Goal: Information Seeking & Learning: Learn about a topic

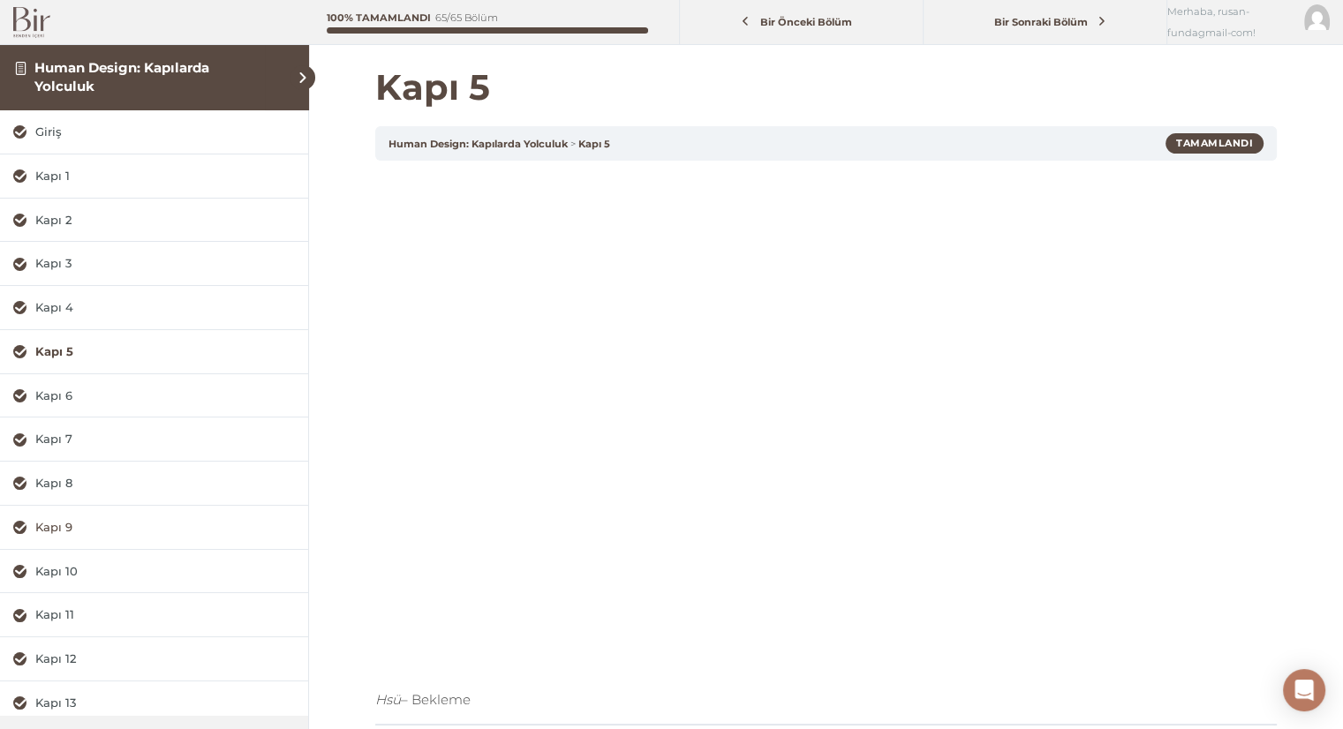
click at [74, 531] on div "Kapı 9" at bounding box center [165, 527] width 260 height 17
click at [938, 69] on h1 "Kapı 9" at bounding box center [825, 87] width 901 height 42
click at [820, 93] on h1 "Kapı 9" at bounding box center [825, 87] width 901 height 42
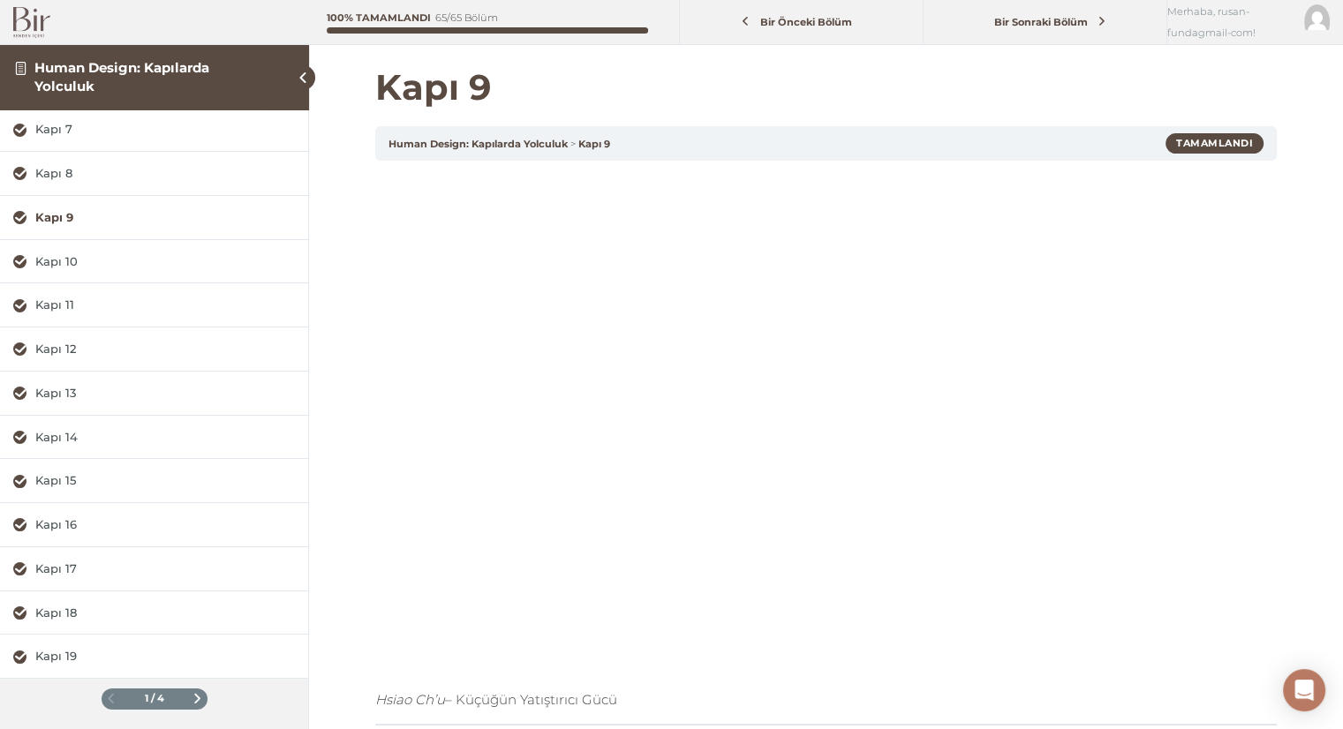
scroll to position [244, 0]
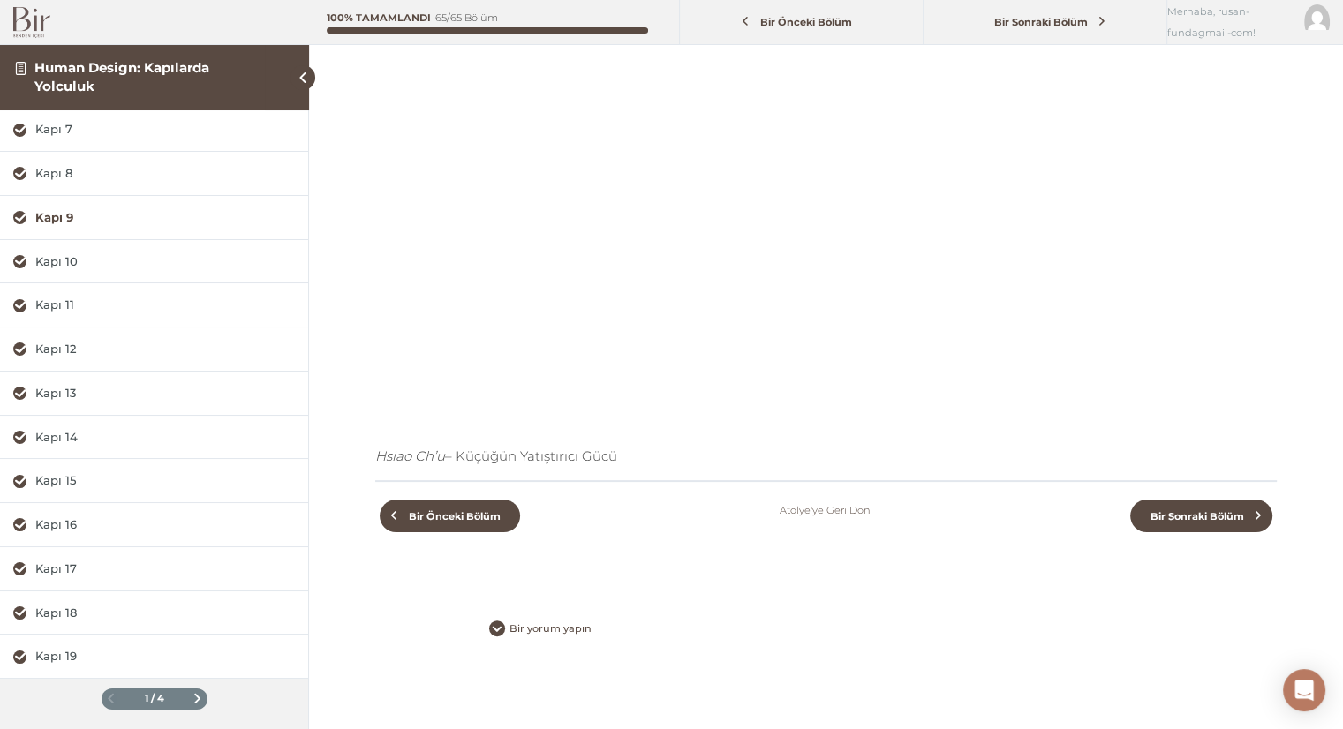
click at [192, 695] on span at bounding box center [197, 699] width 10 height 10
click at [192, 694] on span at bounding box center [197, 699] width 10 height 10
click at [107, 695] on span at bounding box center [111, 699] width 10 height 10
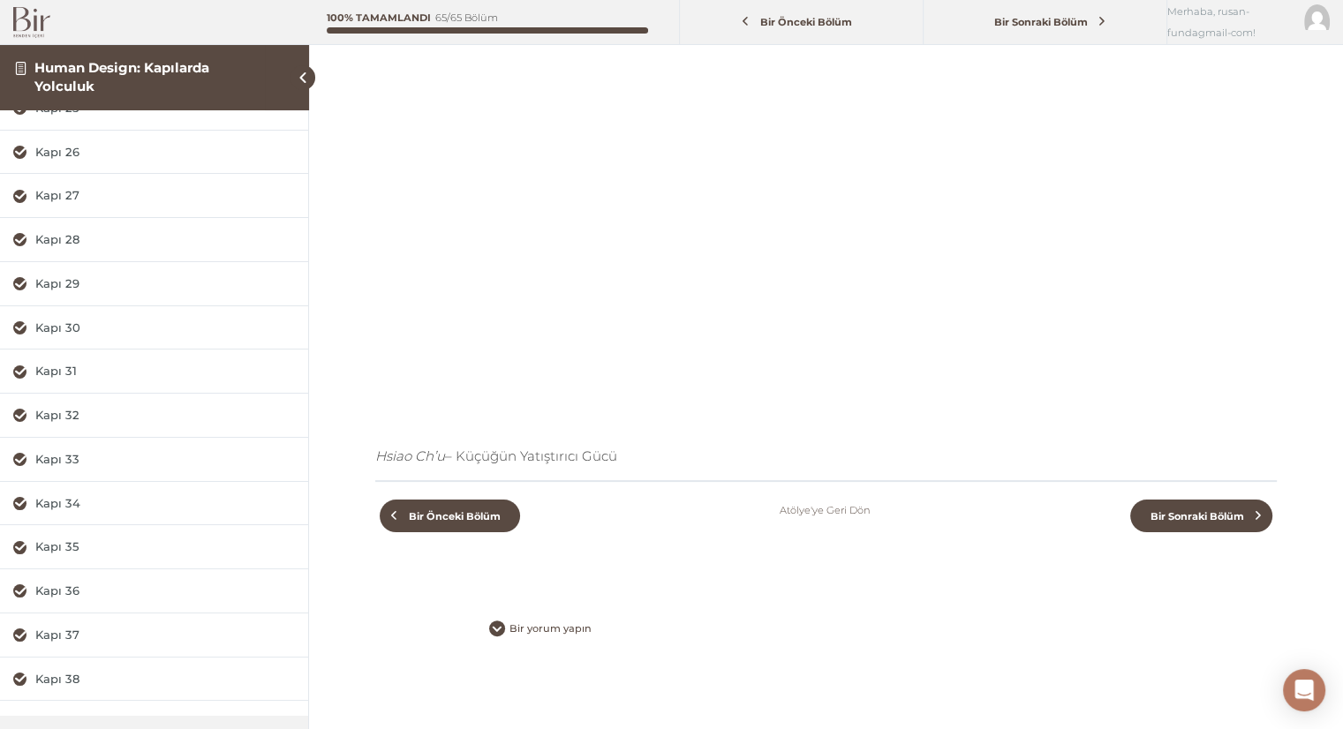
scroll to position [310, 0]
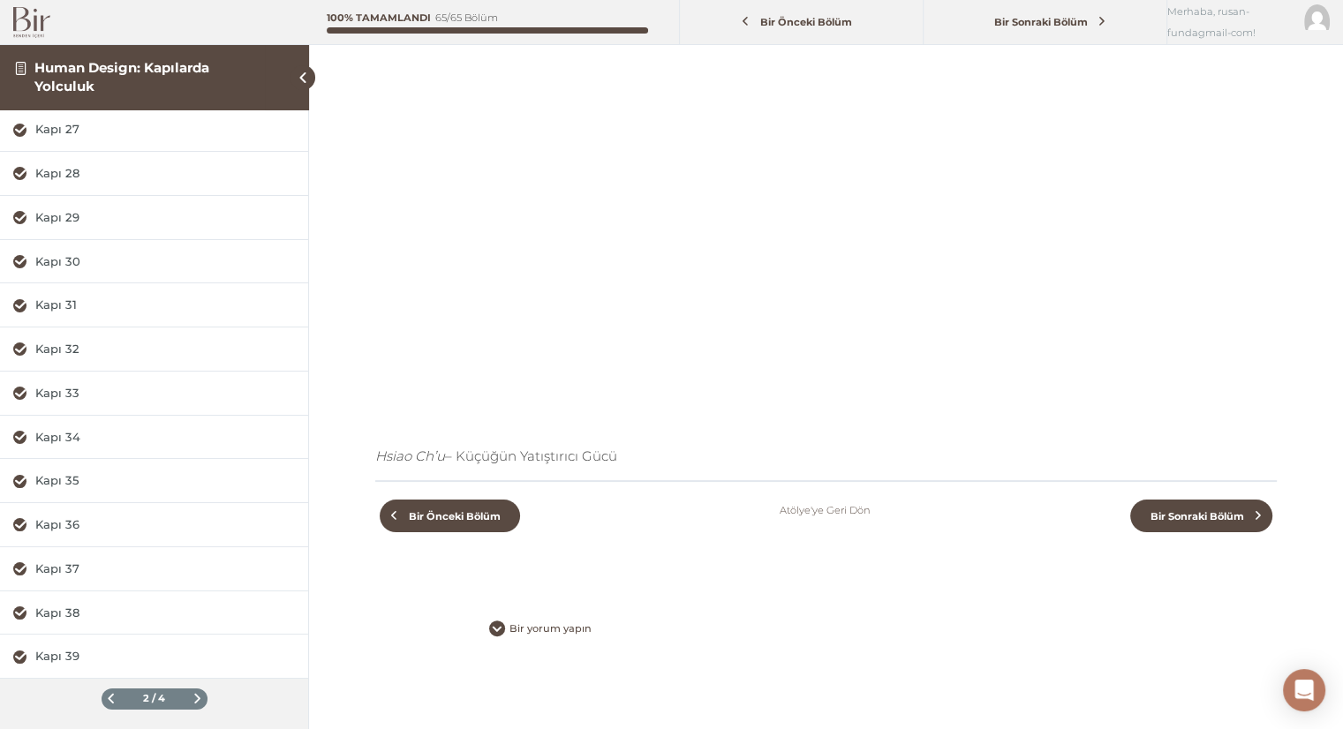
click at [192, 696] on span at bounding box center [197, 699] width 10 height 10
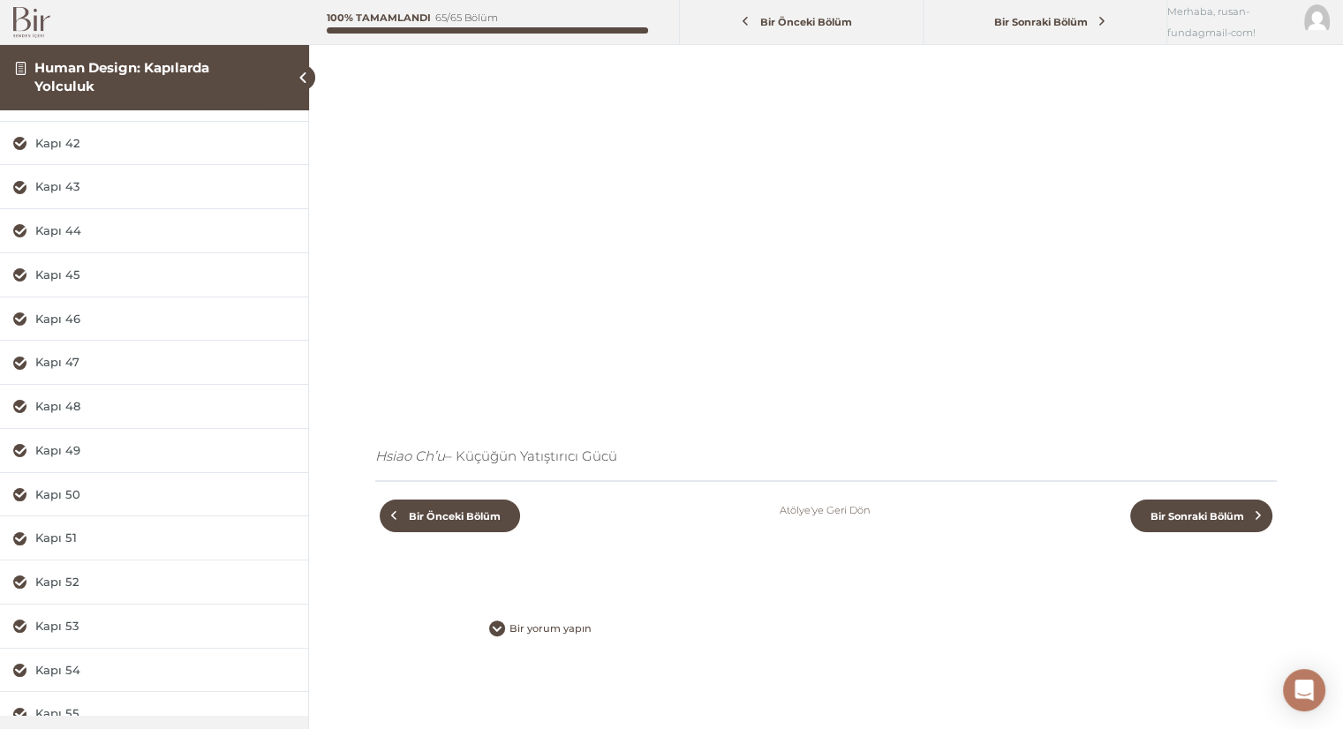
scroll to position [0, 0]
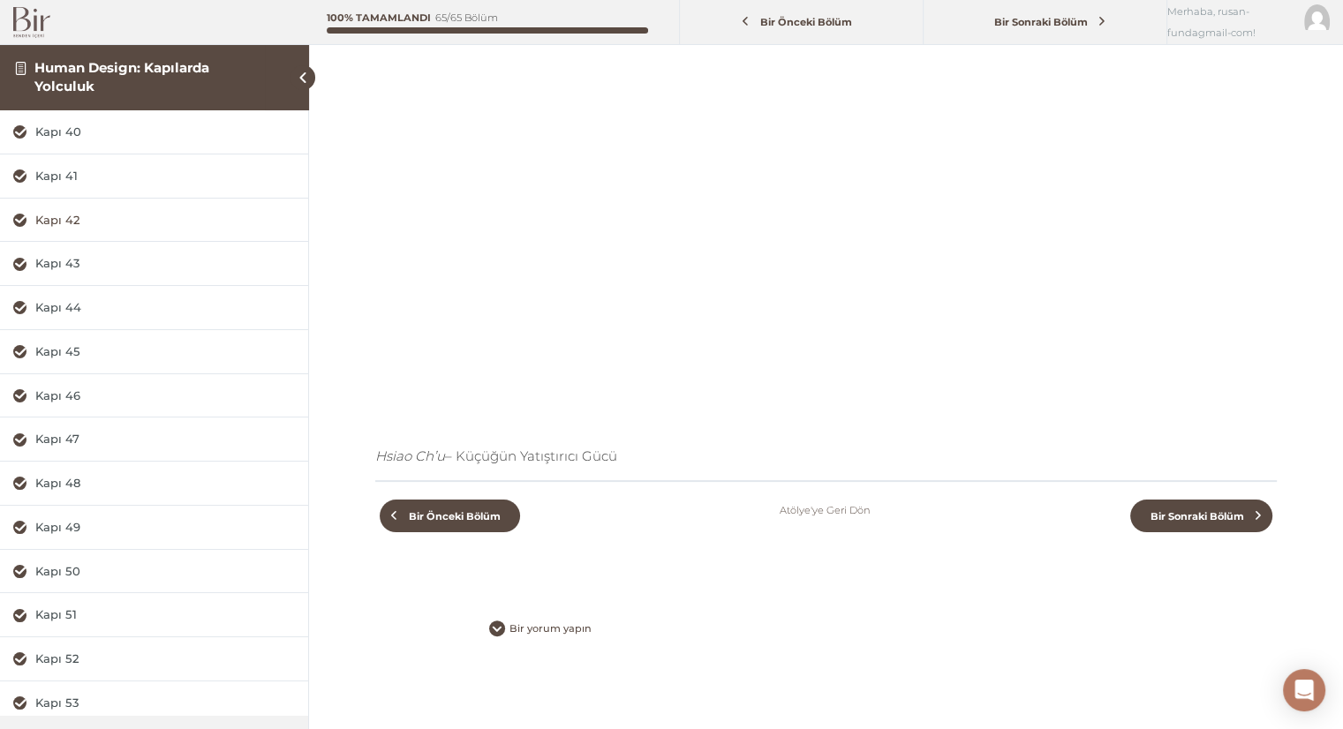
click at [77, 225] on div "Kapı 42" at bounding box center [165, 220] width 260 height 17
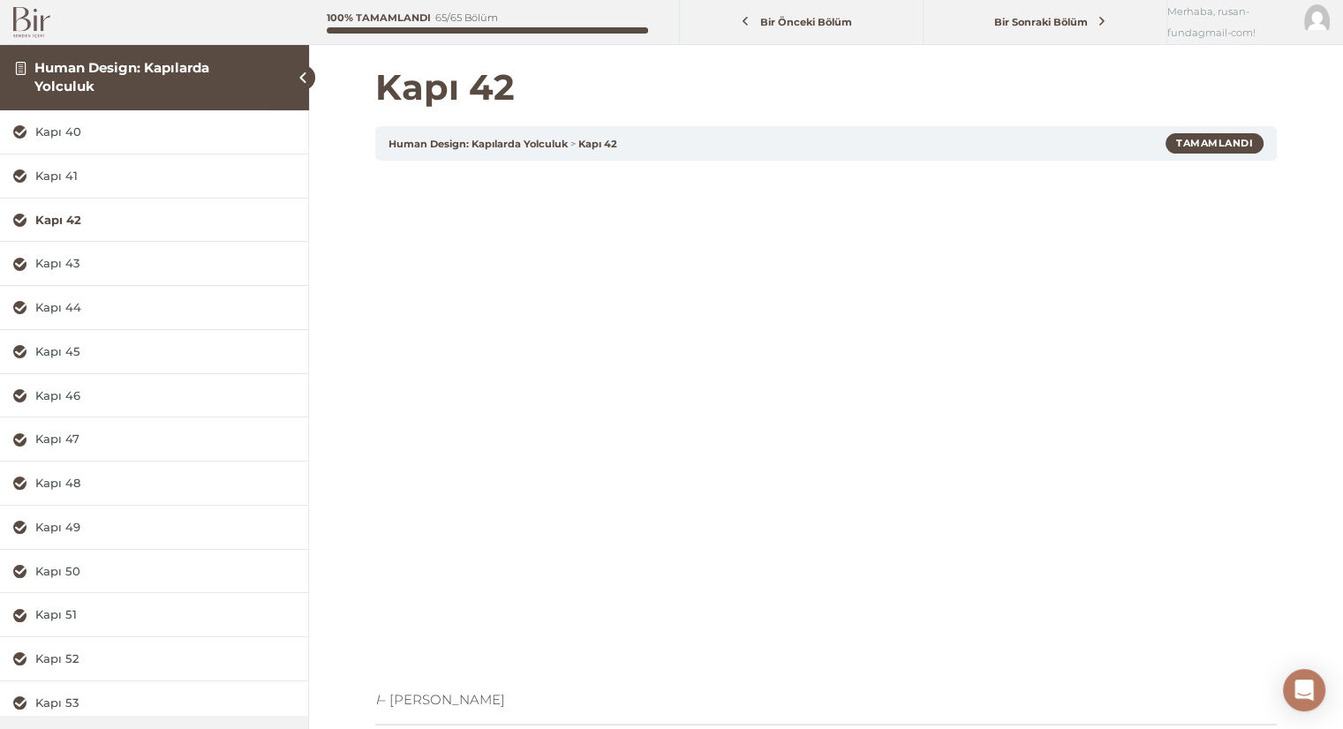
click at [903, 70] on h1 "Kapı 42" at bounding box center [825, 87] width 901 height 42
click at [890, 90] on h1 "Kapı 42" at bounding box center [825, 87] width 901 height 42
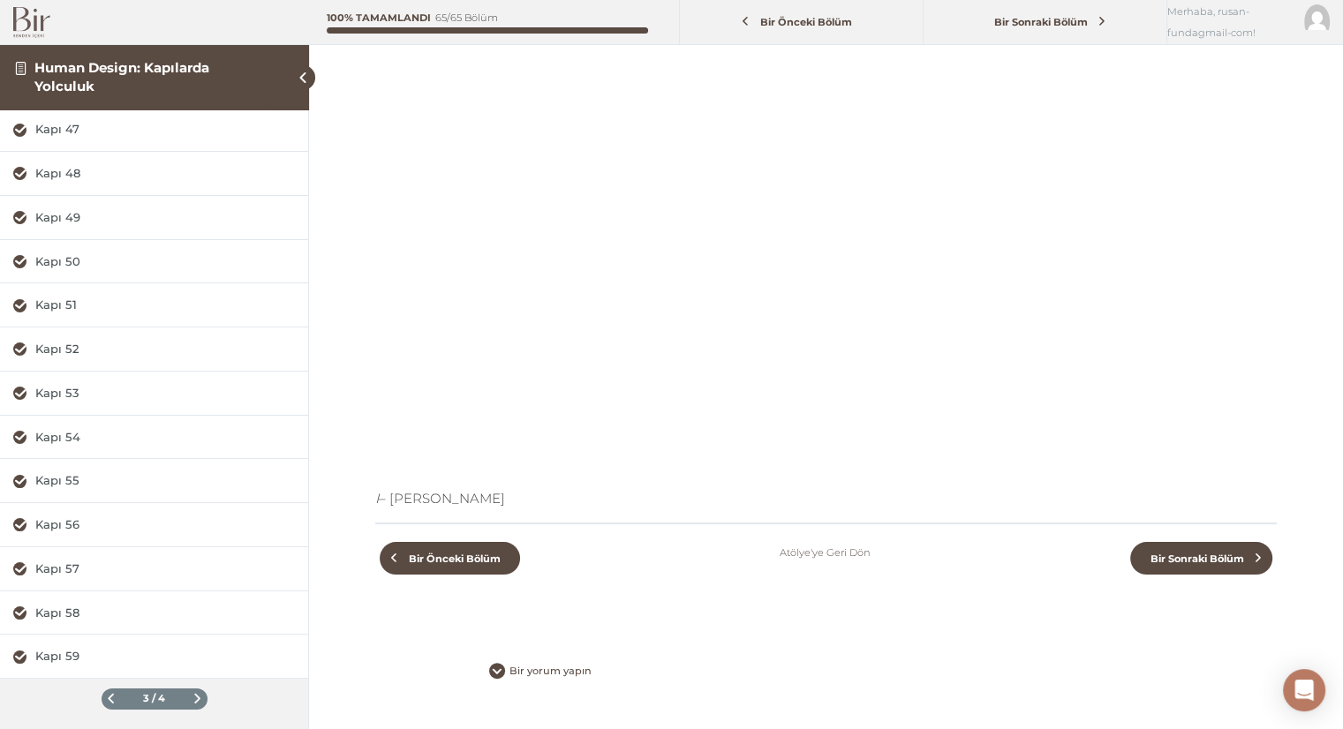
scroll to position [204, 0]
click at [106, 694] on span at bounding box center [111, 699] width 10 height 10
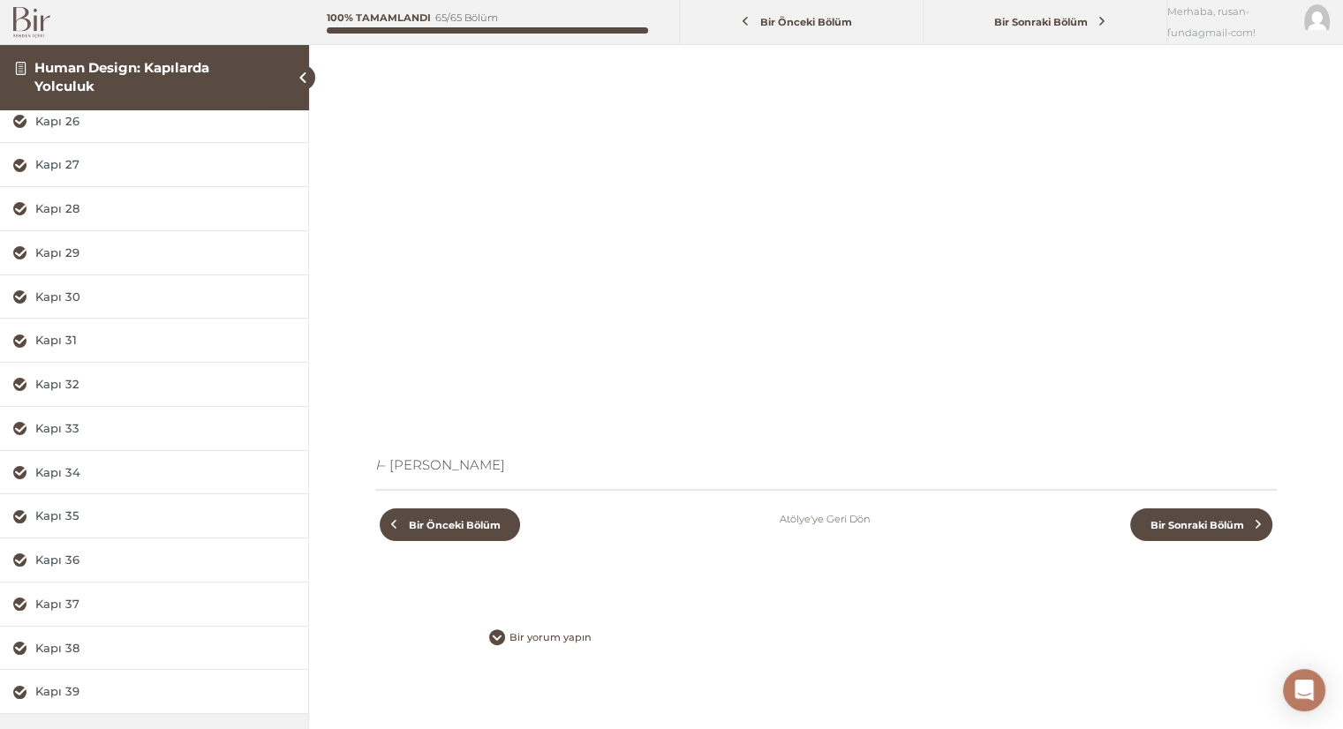
scroll to position [310, 0]
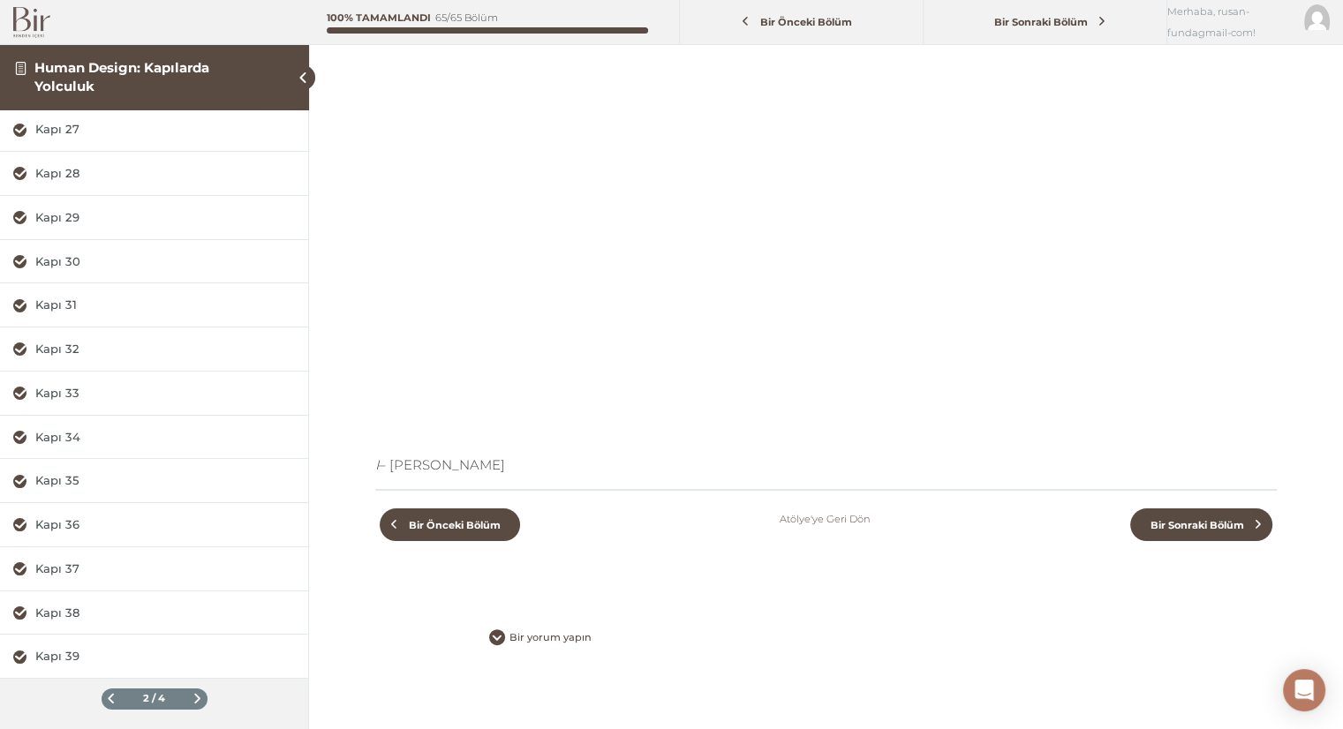
click at [106, 697] on span at bounding box center [111, 699] width 10 height 10
click at [113, 432] on div "Kapı 14" at bounding box center [165, 437] width 260 height 17
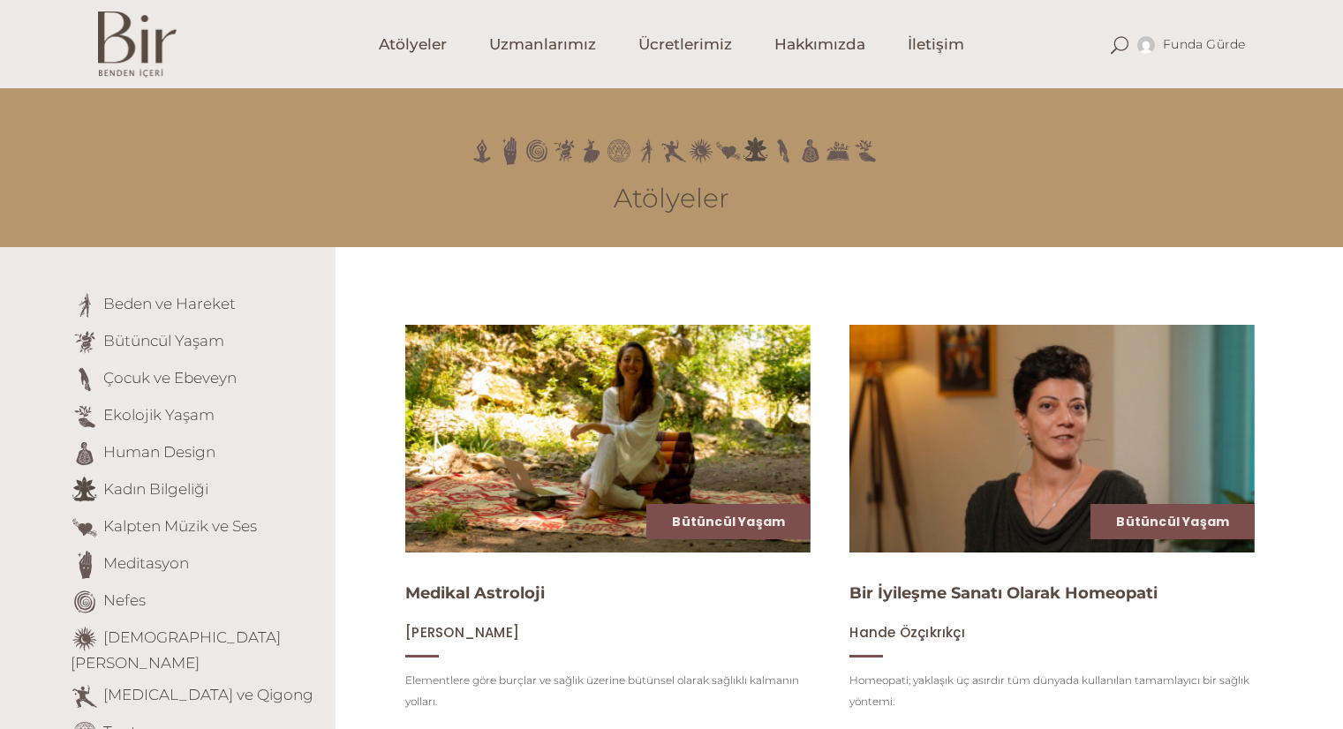
scroll to position [278, 0]
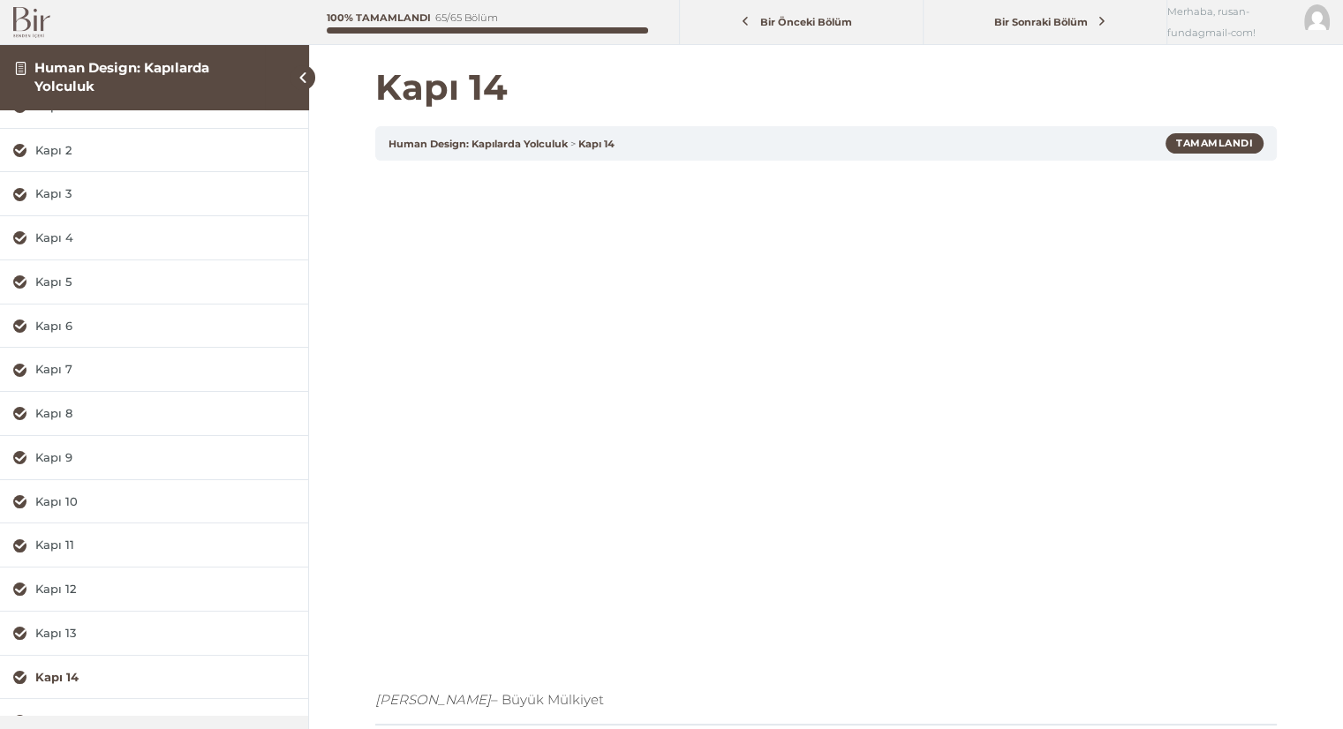
scroll to position [70, 0]
click at [816, 712] on div "Human Design: Kapılarda Yolculuk Kapı 14 Tamamlandı Ta Yu – Büyük Mülkiyet Bir …" at bounding box center [825, 459] width 901 height 667
click at [1239, 78] on h1 "Kapı 14" at bounding box center [825, 87] width 901 height 42
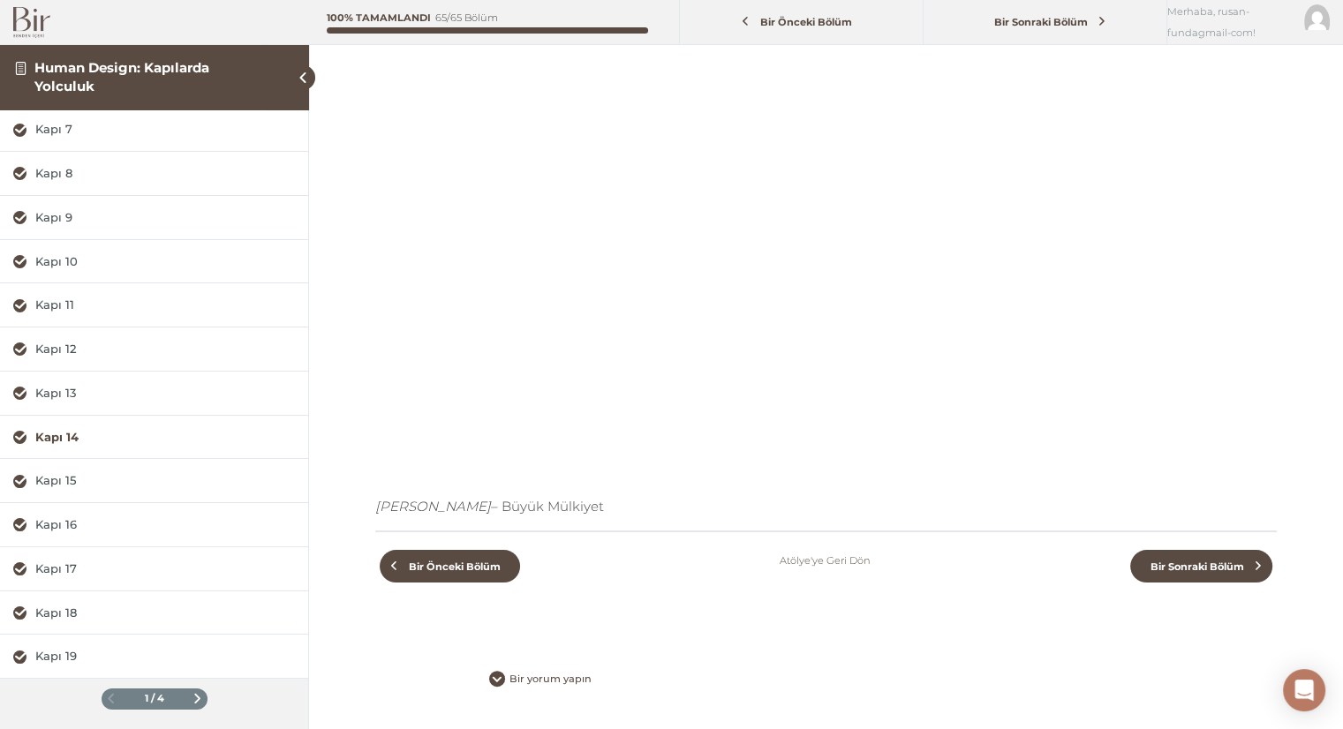
scroll to position [192, 0]
click at [192, 697] on span at bounding box center [197, 699] width 10 height 10
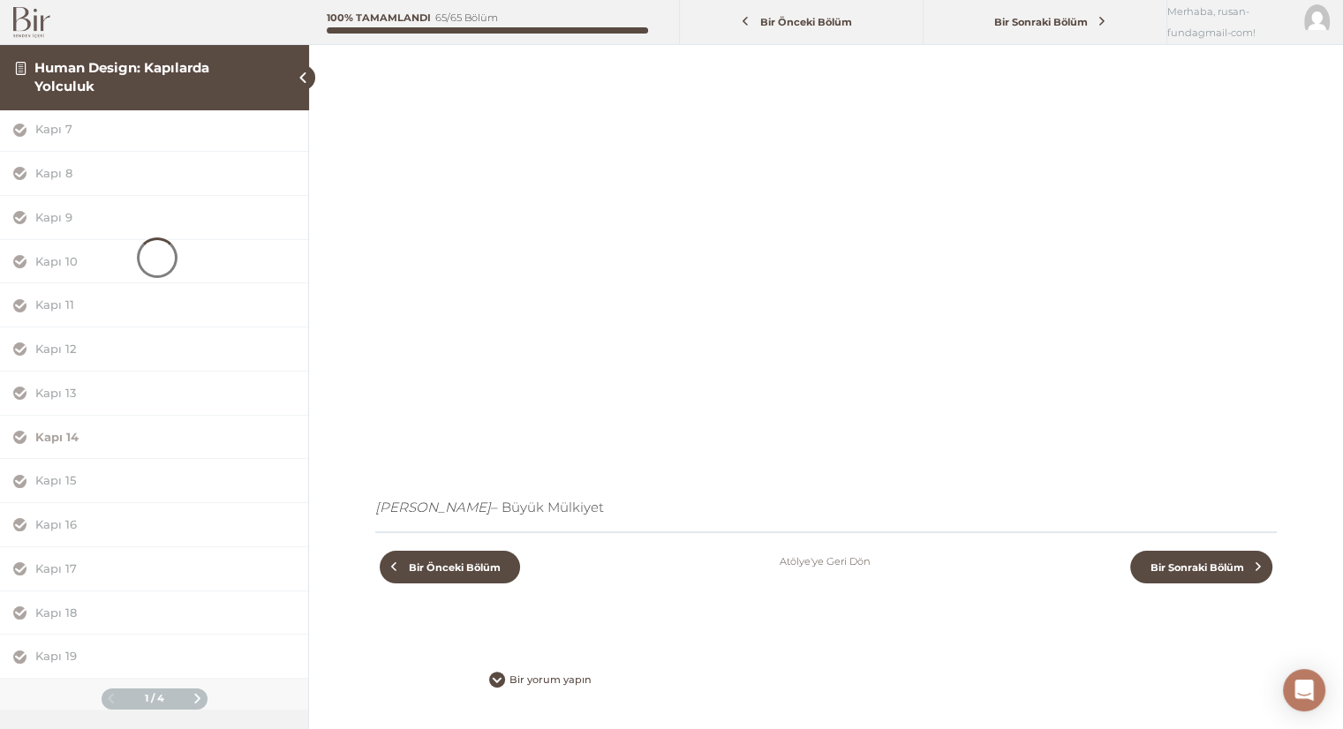
click at [185, 697] on div "Giriş Kapı 1 Kapı 2 Kapı 3 Kapı 4 Kapı 5 Kapı 6 Kapı 7 Kapı 8 Kapı 9 Kapı 10 Ka…" at bounding box center [154, 254] width 308 height 909
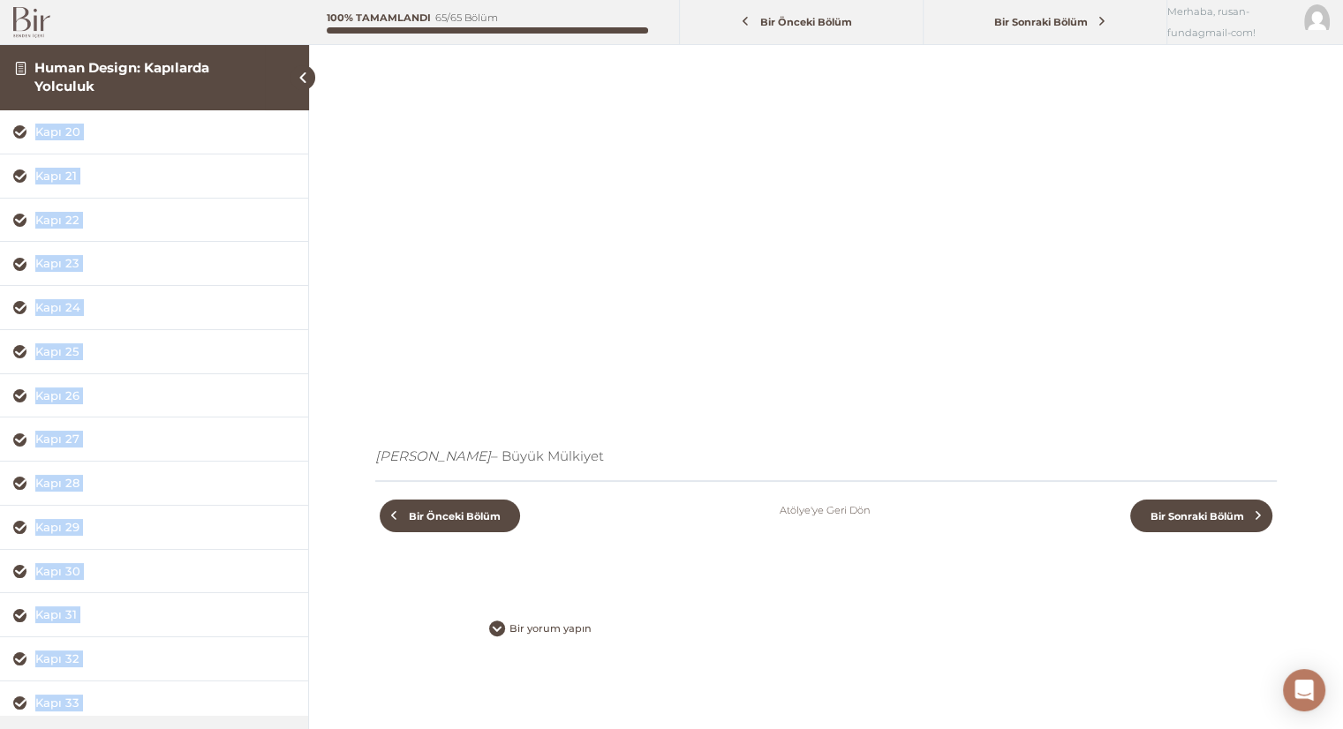
scroll to position [310, 0]
click at [77, 75] on link "Human Design: Kapılarda Yolculuk" at bounding box center [121, 76] width 175 height 34
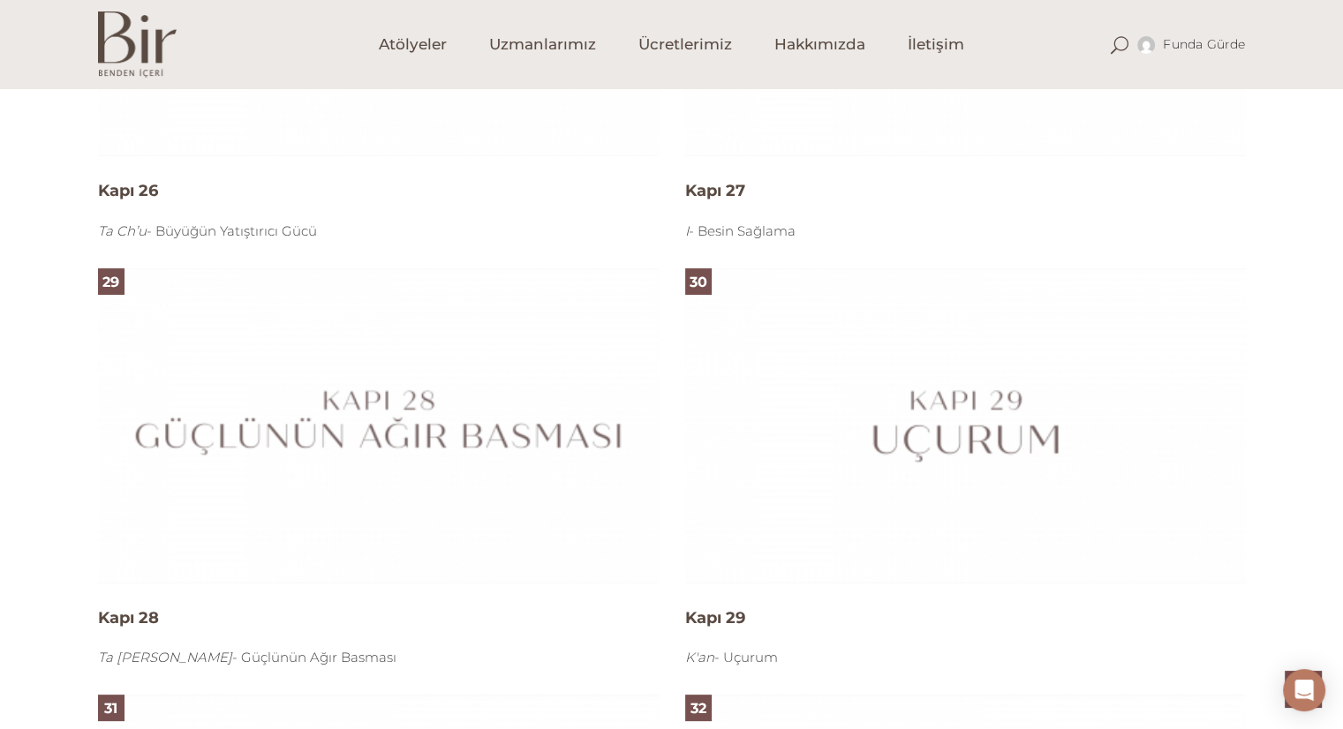
scroll to position [7167, 0]
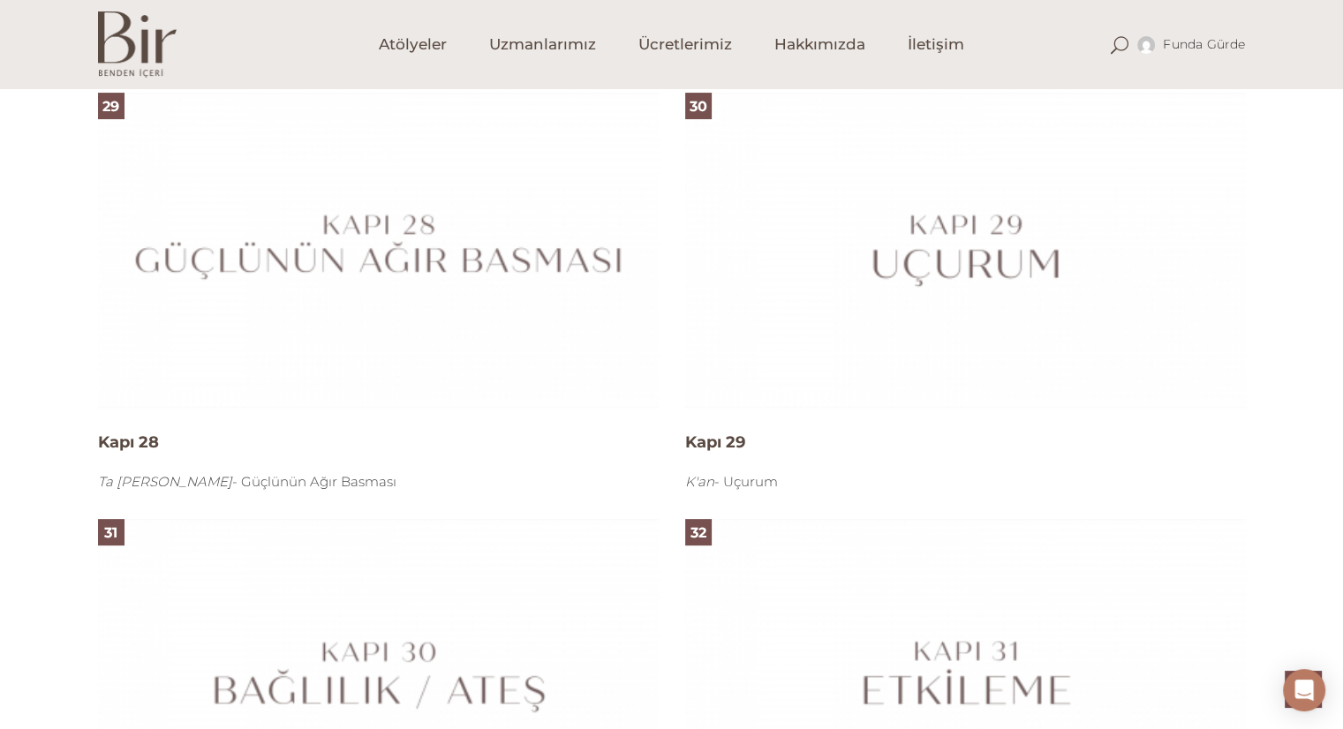
click at [916, 252] on img at bounding box center [965, 250] width 561 height 315
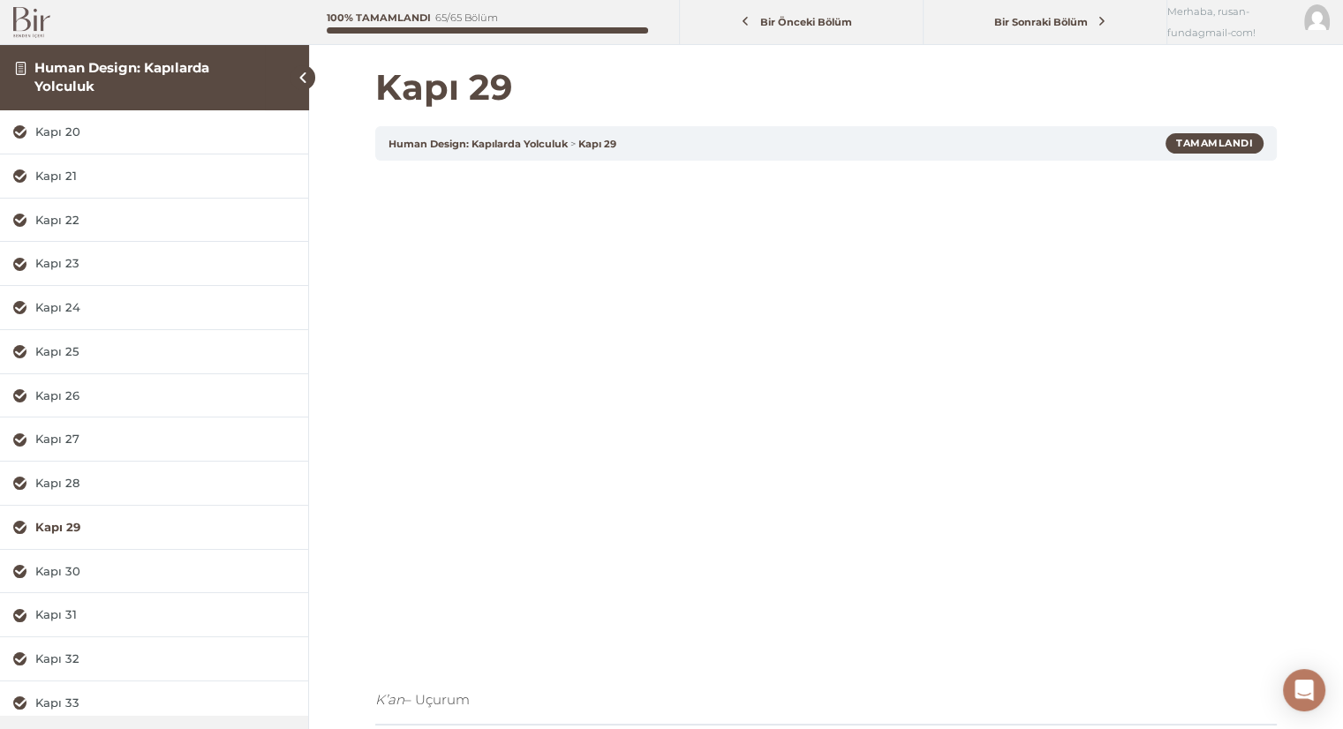
click at [1206, 74] on h1 "Kapı 29" at bounding box center [825, 87] width 901 height 42
click at [50, 436] on div "Kapı 27" at bounding box center [165, 439] width 260 height 17
click at [1224, 66] on h1 "Kapı 27" at bounding box center [825, 87] width 901 height 42
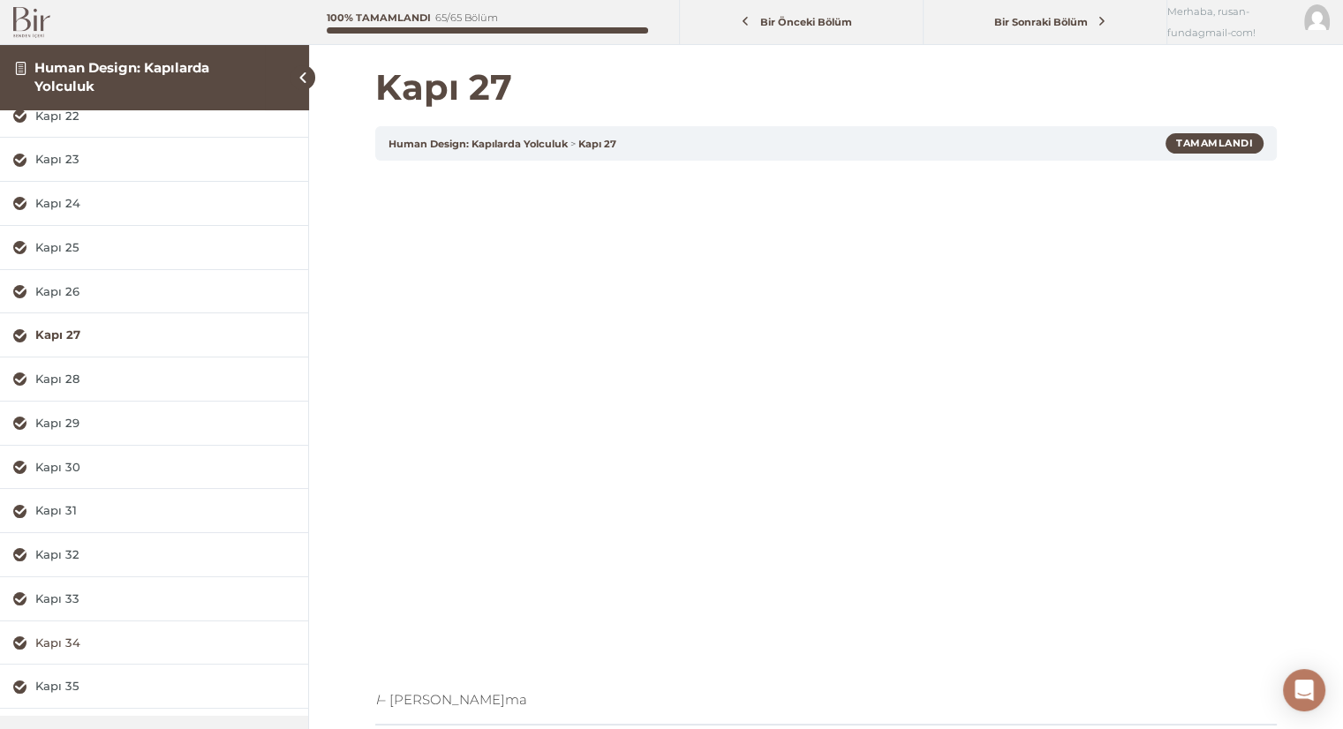
click at [50, 636] on div "Kapı 34" at bounding box center [165, 643] width 260 height 17
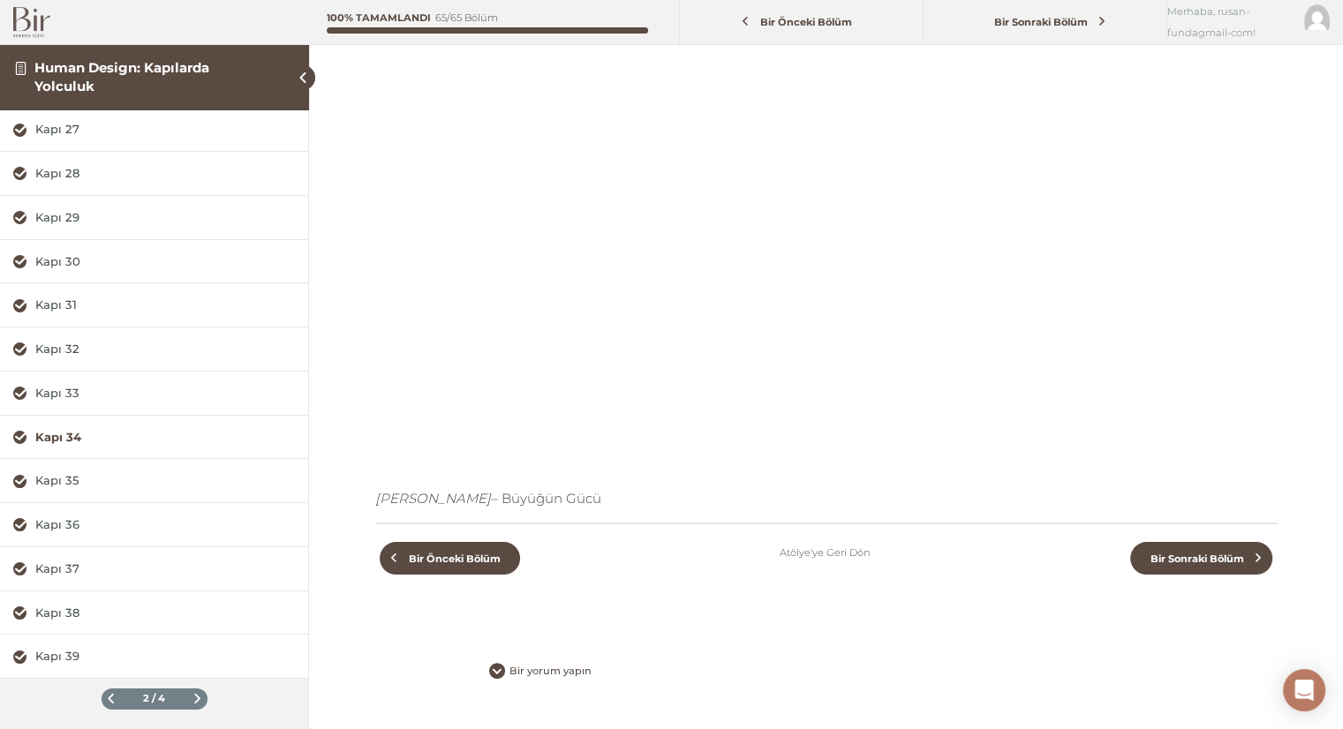
scroll to position [222, 0]
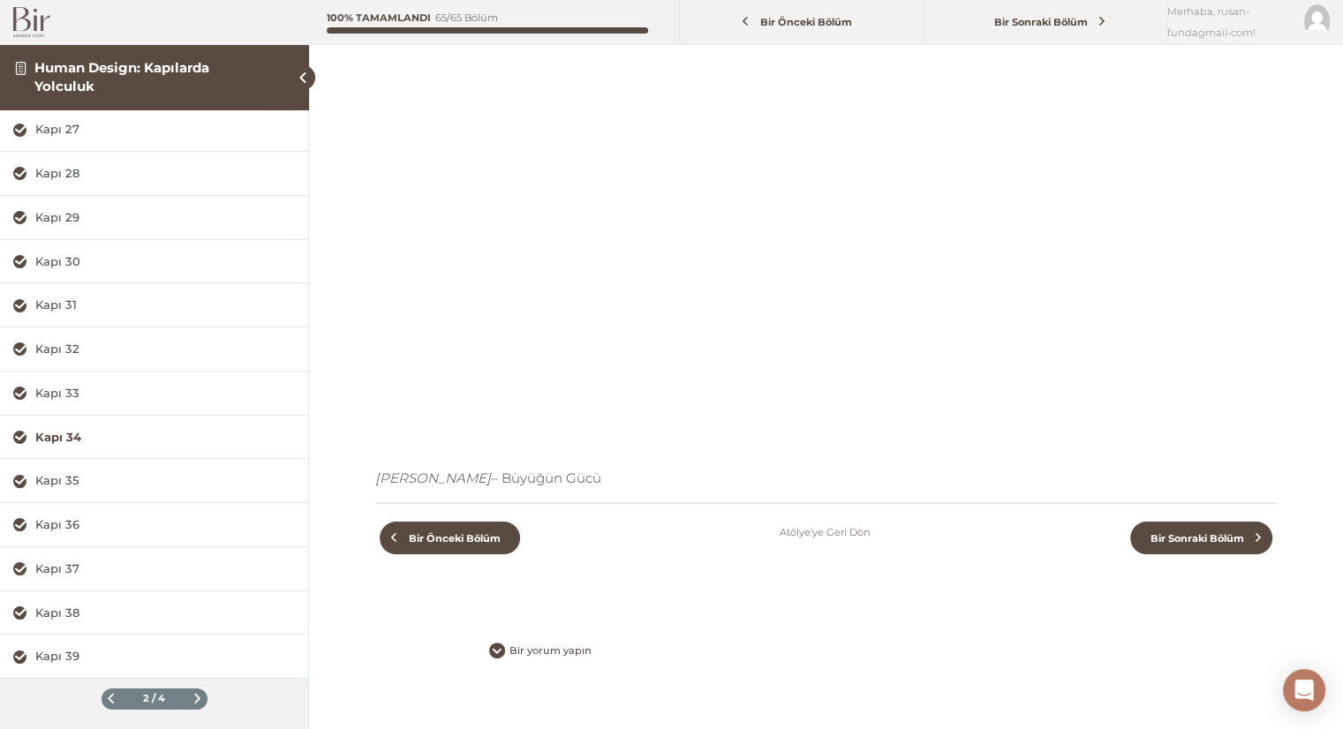
click at [106, 694] on span at bounding box center [111, 699] width 10 height 10
click at [56, 435] on div "Kapı 14" at bounding box center [165, 437] width 260 height 17
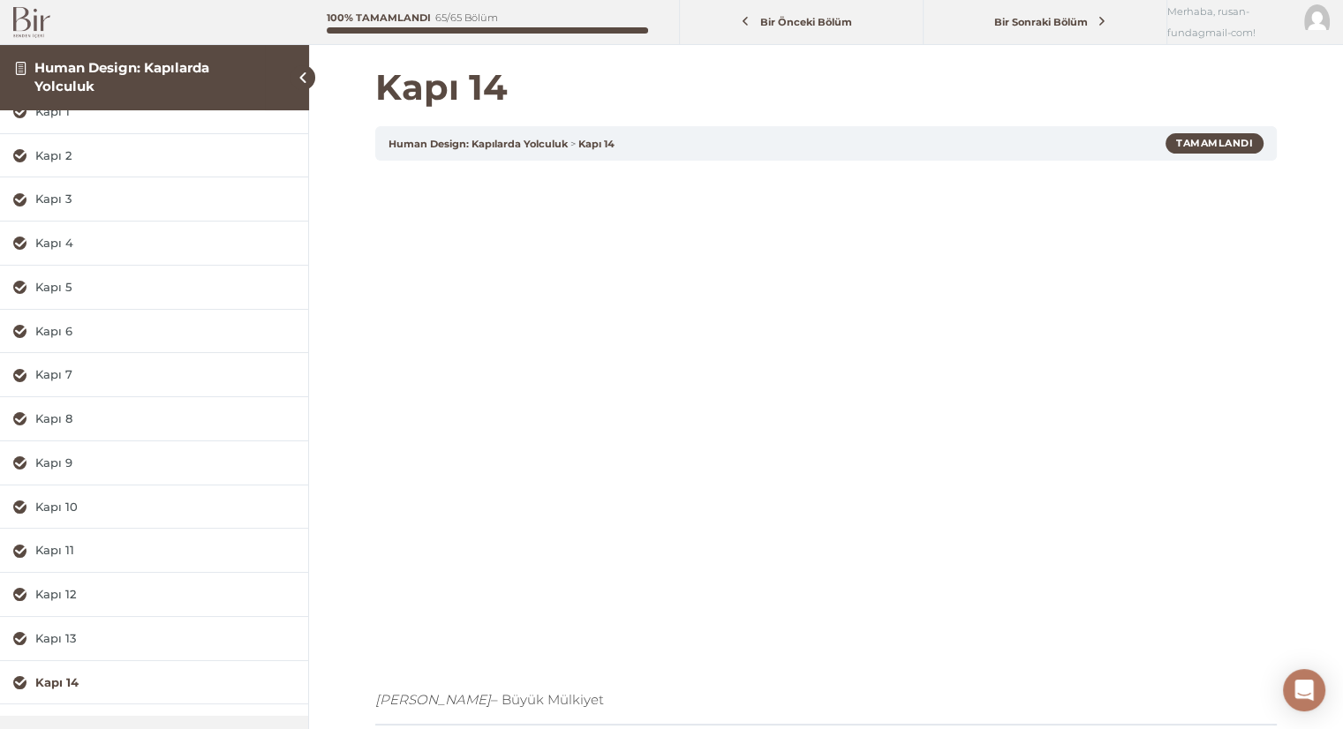
scroll to position [70, 0]
click at [968, 82] on h1 "Kapı 14" at bounding box center [825, 87] width 901 height 42
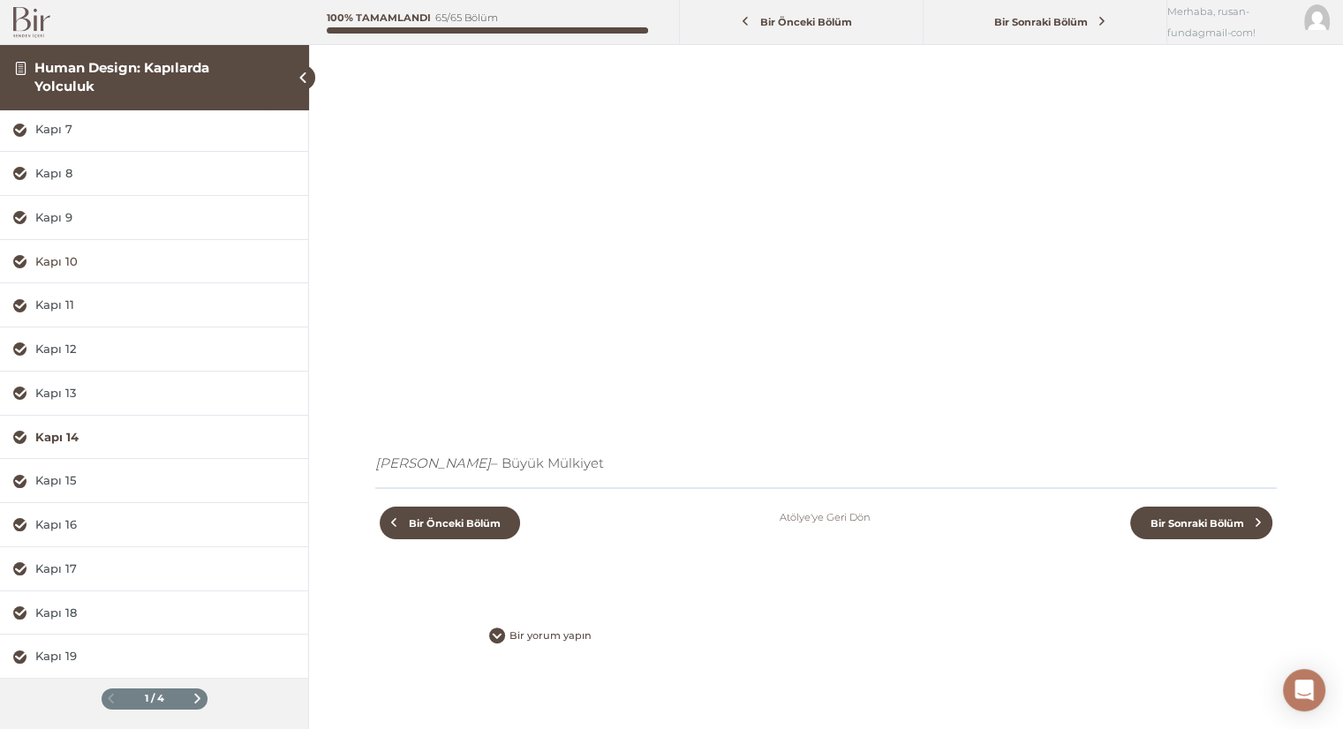
scroll to position [243, 0]
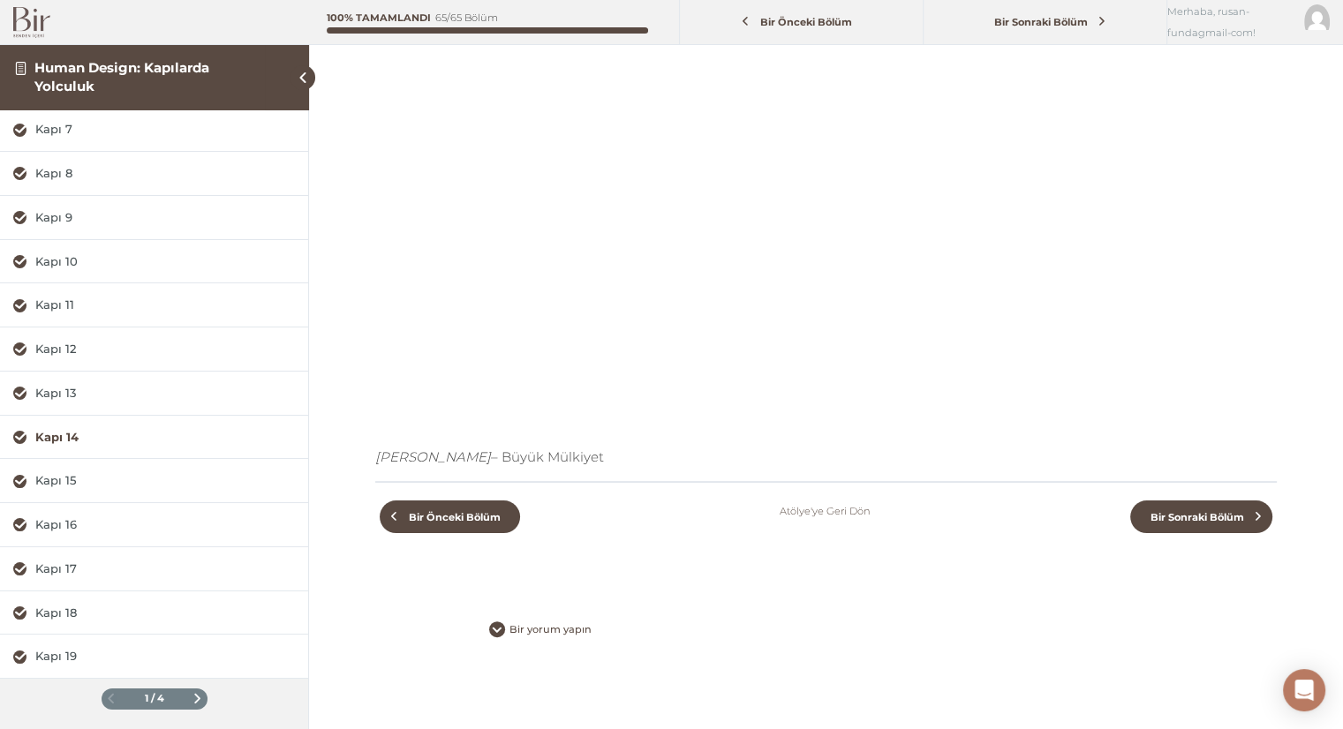
click at [192, 694] on span at bounding box center [197, 699] width 10 height 10
click at [53, 218] on div "Kapı 29" at bounding box center [165, 217] width 260 height 17
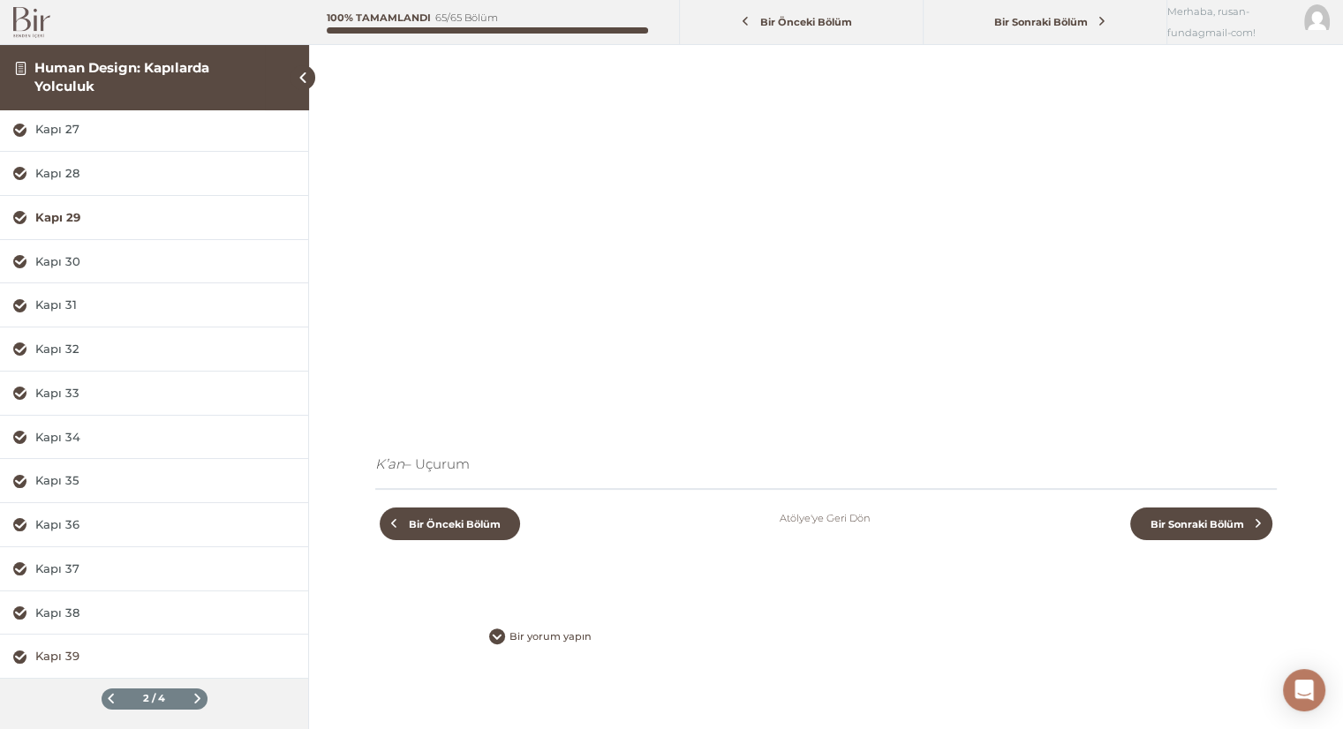
scroll to position [240, 0]
click at [192, 697] on span at bounding box center [197, 699] width 10 height 10
click at [67, 660] on div "Kapı 59" at bounding box center [165, 656] width 260 height 17
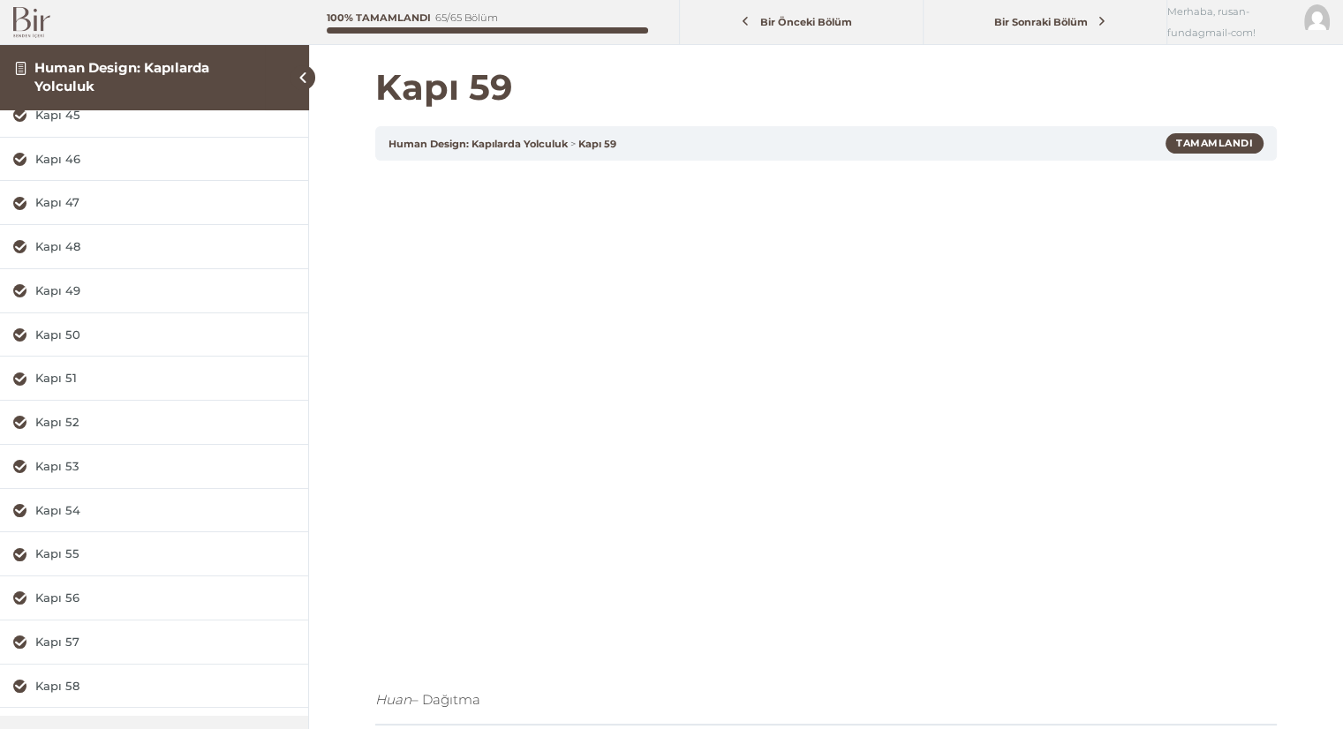
scroll to position [289, 0]
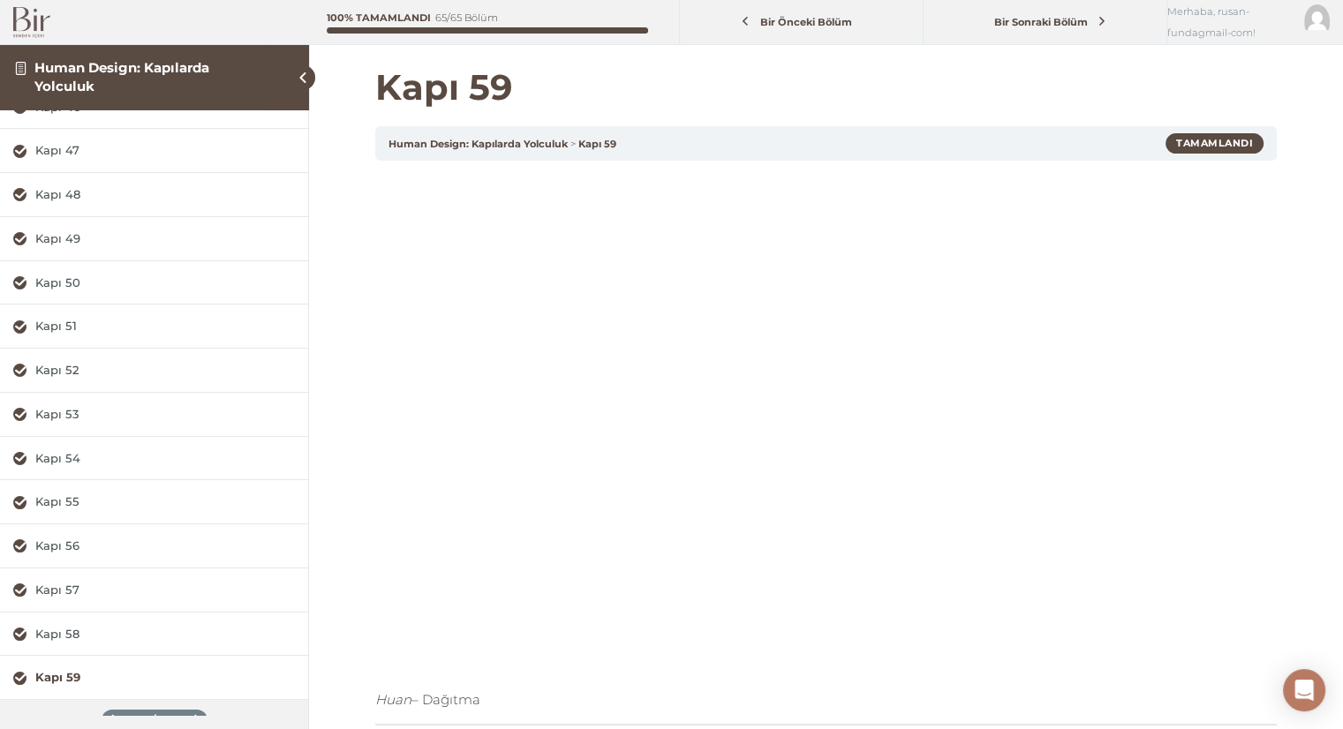
click at [1307, 305] on div "Kapı 59 Human Design: Kapılarda Yolculuk Kapı 59 Tamamlandı Huan – Dağıtma Bir …" at bounding box center [826, 486] width 1034 height 973
click at [1299, 341] on div "Kapı 59 Human Design: Kapılarda Yolculuk Kapı 59 Tamamlandı Huan – Dağıtma Bir …" at bounding box center [826, 486] width 1034 height 973
